Goal: Information Seeking & Learning: Learn about a topic

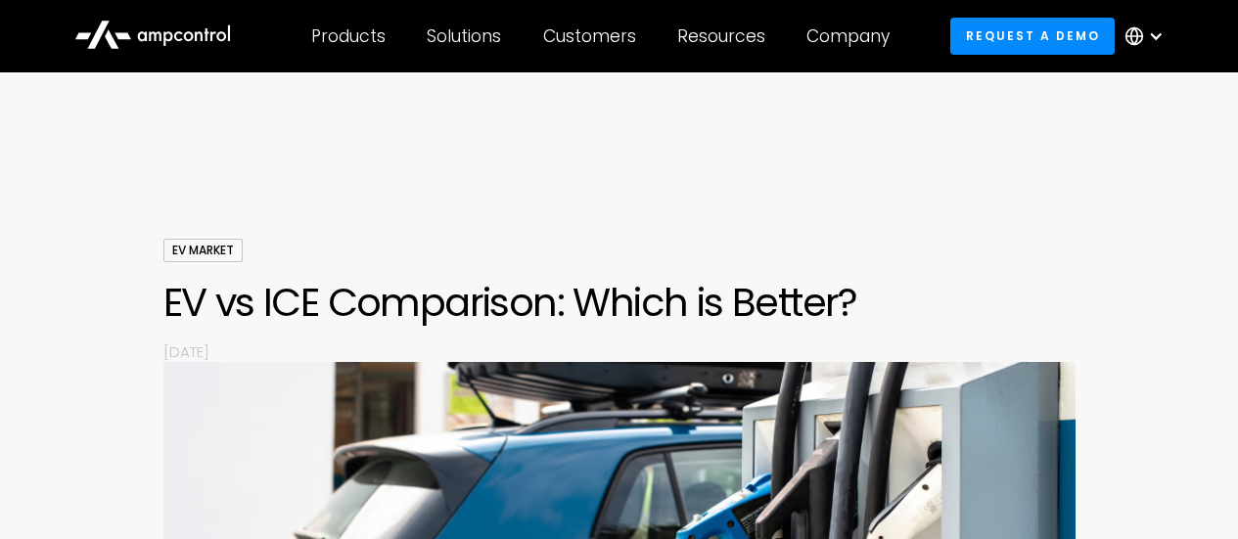
scroll to position [3415, 0]
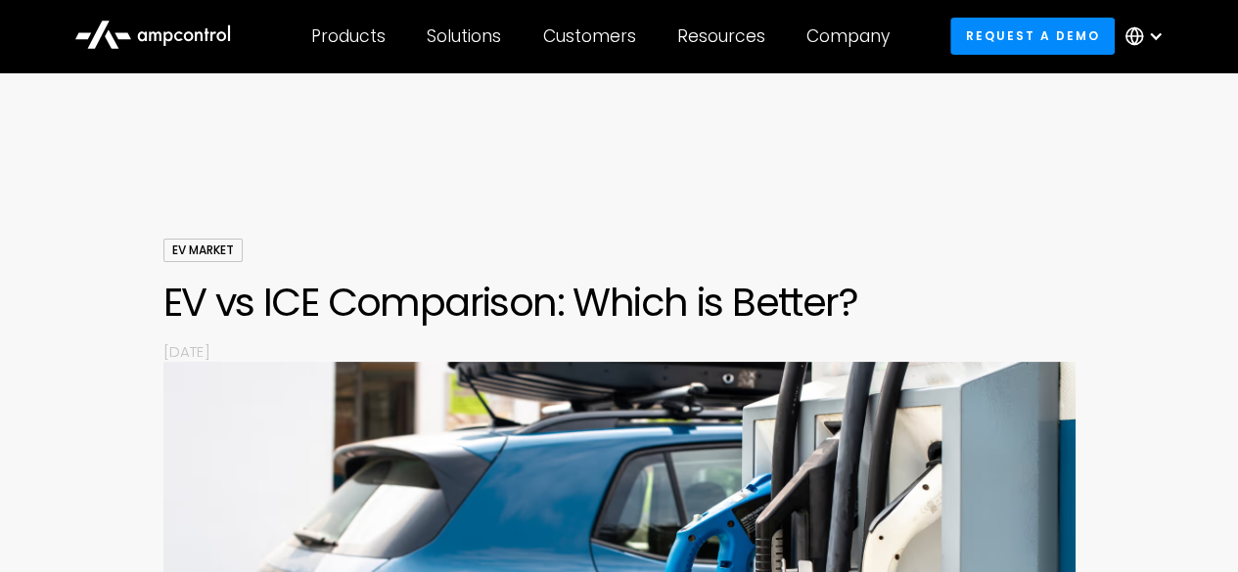
scroll to position [4, 0]
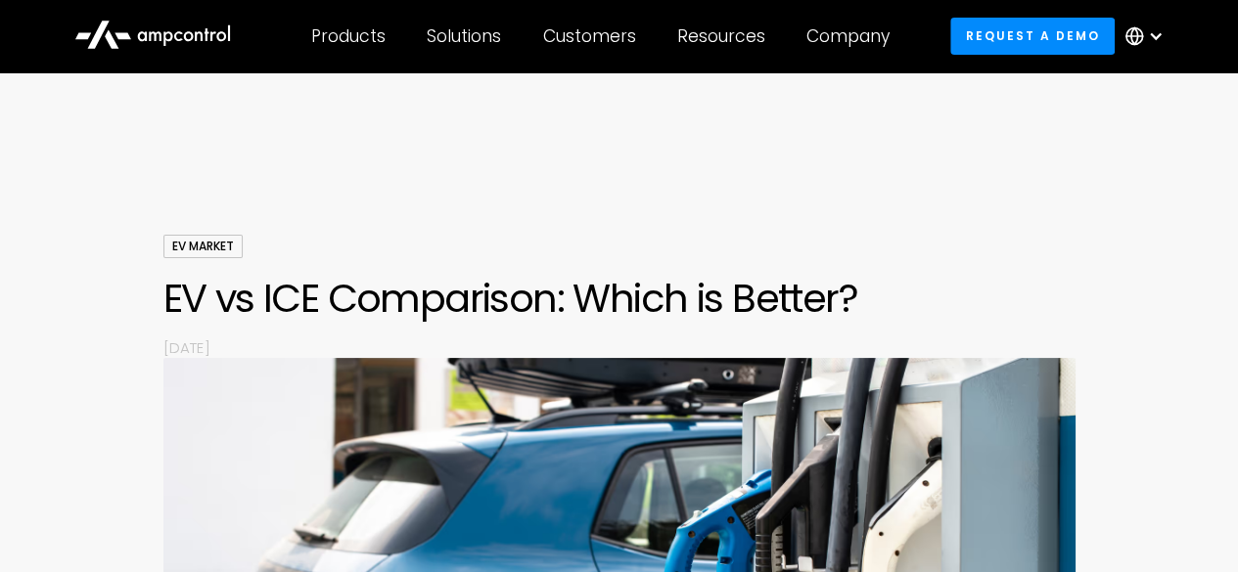
drag, startPoint x: 164, startPoint y: 345, endPoint x: 301, endPoint y: 348, distance: 137.0
click at [301, 348] on p "[DATE]" at bounding box center [619, 348] width 912 height 21
copy p "[DATE]"
click at [301, 348] on p "[DATE]" at bounding box center [619, 348] width 912 height 21
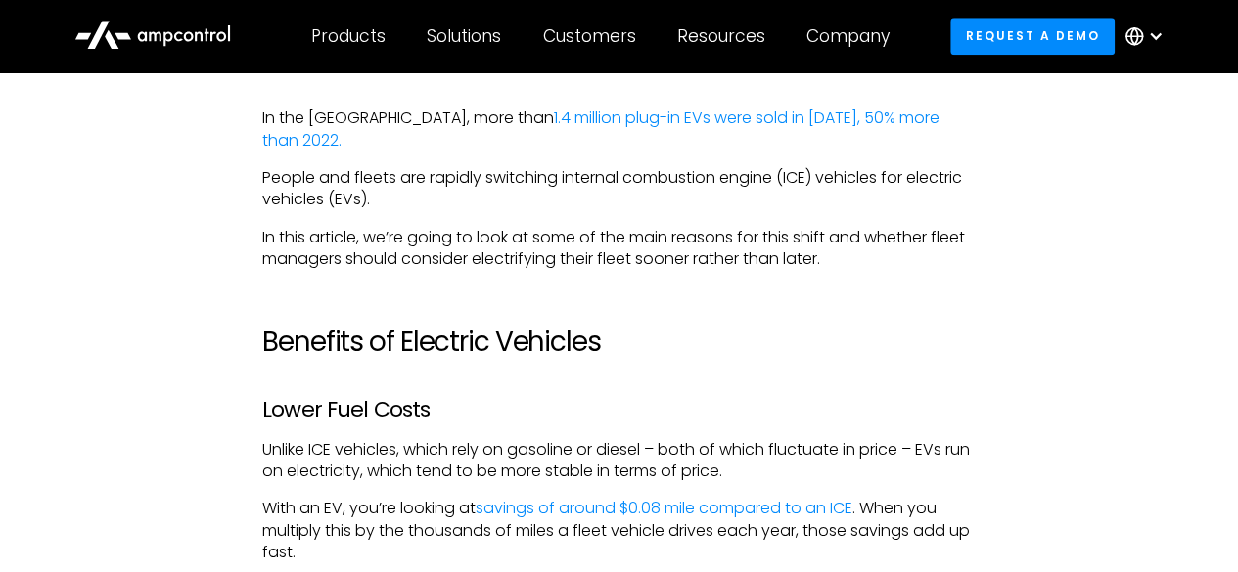
scroll to position [975, 0]
